Goal: Task Accomplishment & Management: Manage account settings

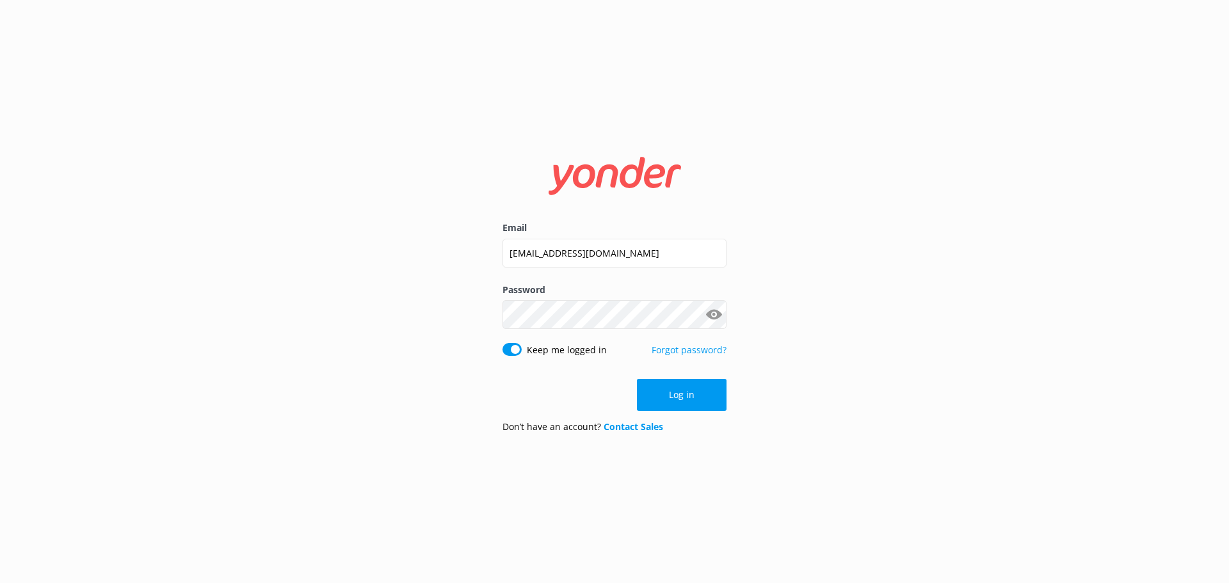
click at [700, 401] on button "Log in" at bounding box center [682, 395] width 90 height 32
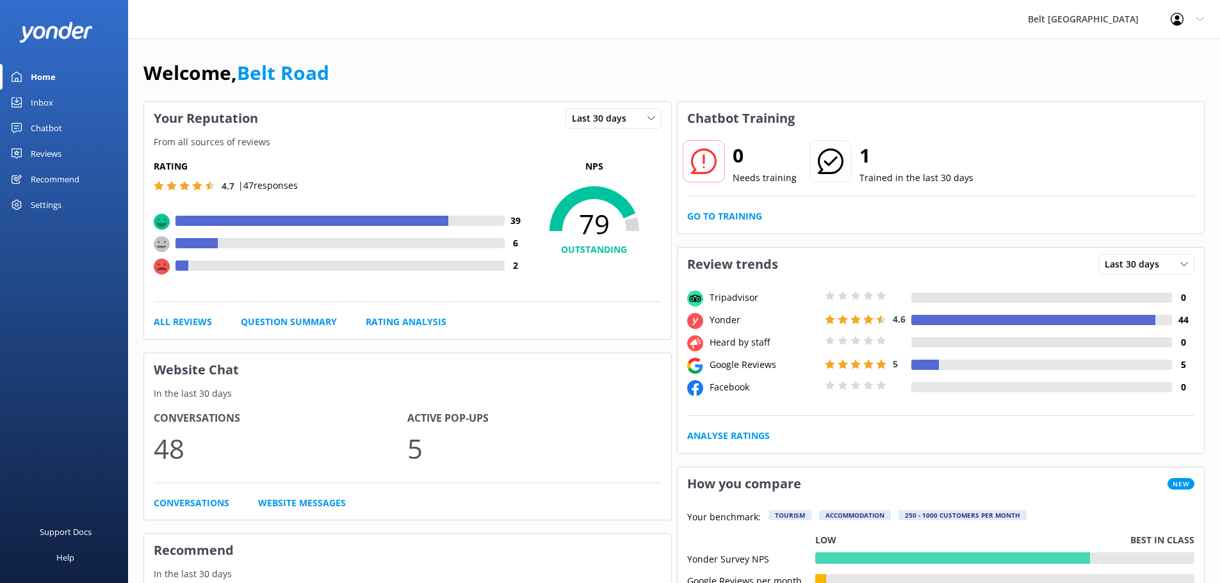
click at [48, 149] on div "Reviews" at bounding box center [46, 154] width 31 height 26
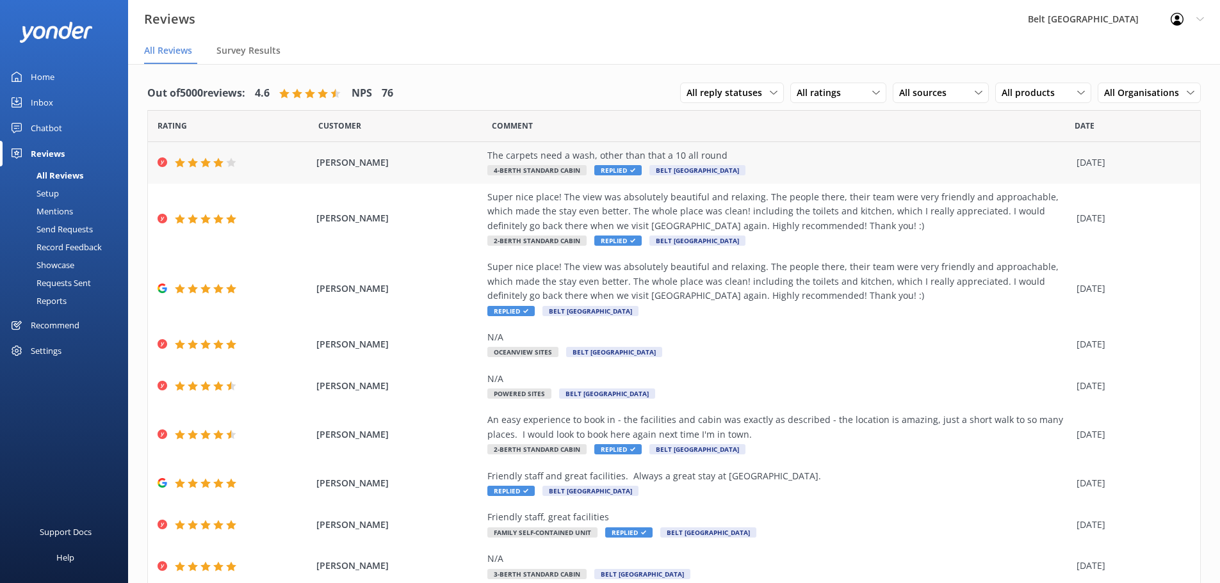
click at [491, 169] on span "4-Berth Standard Cabin" at bounding box center [536, 170] width 99 height 10
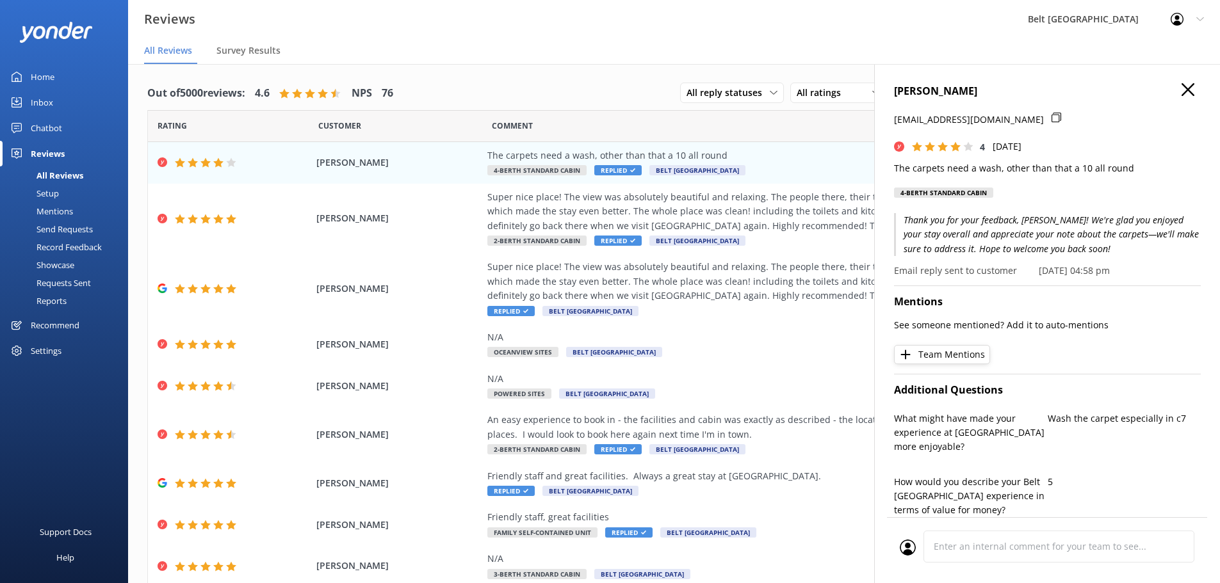
click at [1181, 85] on icon "button" at bounding box center [1187, 89] width 13 height 13
